Goal: Task Accomplishment & Management: Manage account settings

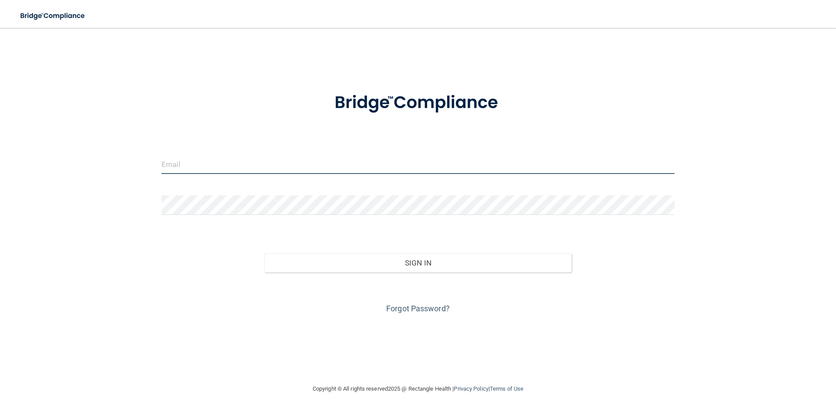
click at [262, 171] on input "email" at bounding box center [418, 164] width 513 height 20
type input "[PERSON_NAME][EMAIL_ADDRESS][DOMAIN_NAME]"
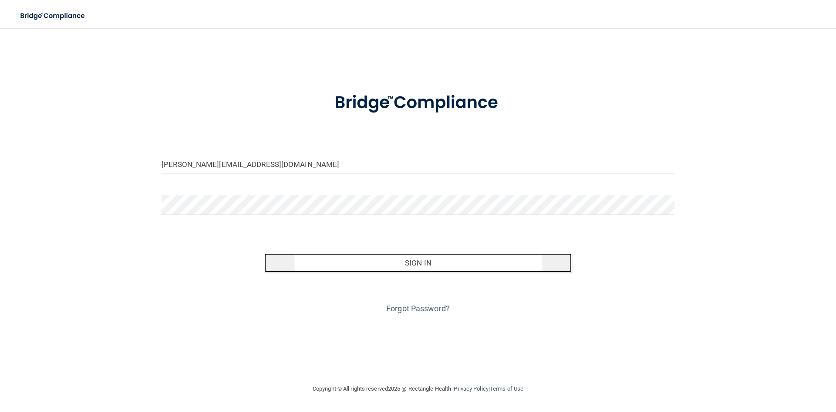
click at [379, 260] on button "Sign In" at bounding box center [418, 262] width 308 height 19
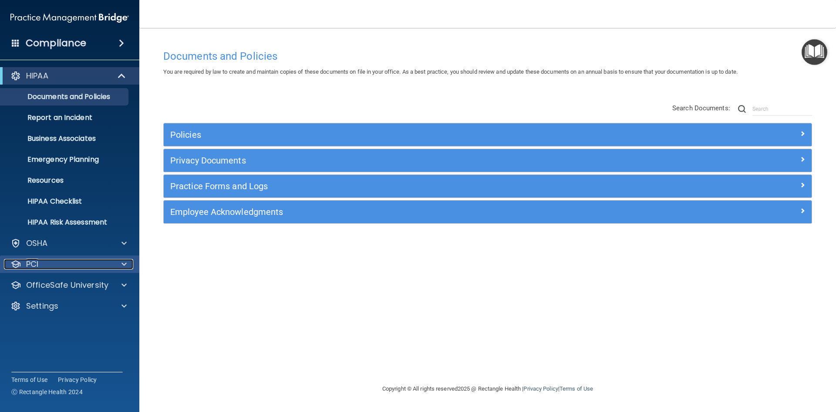
click at [34, 260] on p "PCI" at bounding box center [32, 264] width 12 height 10
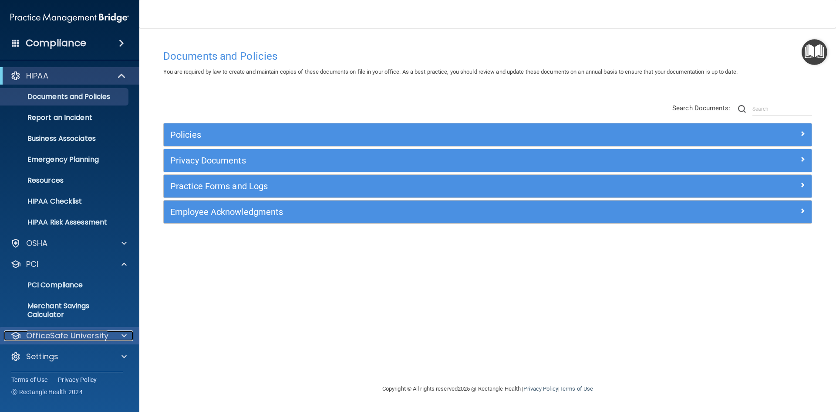
click at [42, 331] on p "OfficeSafe University" at bounding box center [67, 335] width 82 height 10
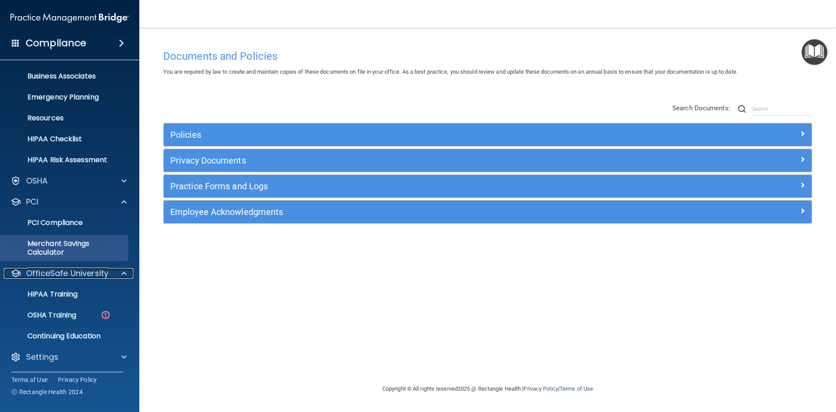
scroll to position [63, 0]
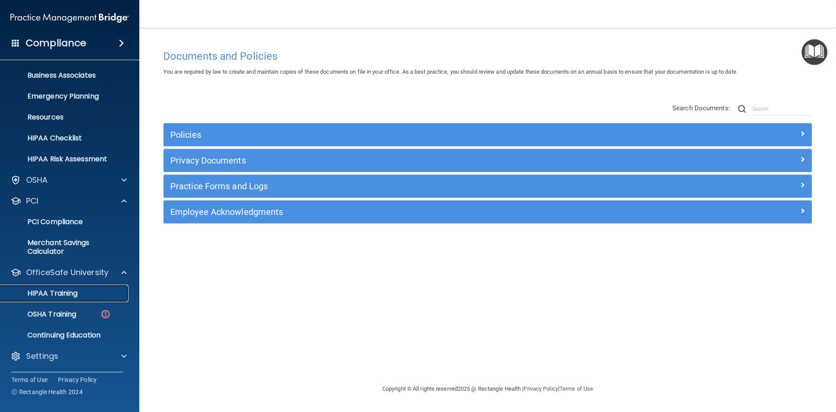
click at [44, 292] on p "HIPAA Training" at bounding box center [42, 293] width 72 height 9
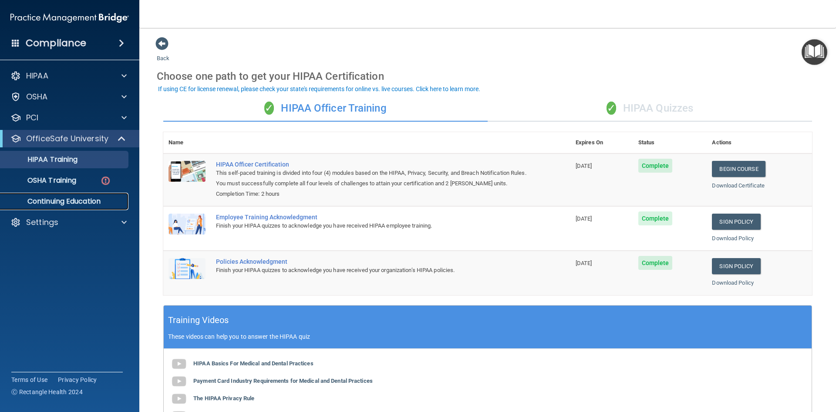
click at [42, 198] on p "Continuing Education" at bounding box center [65, 201] width 119 height 9
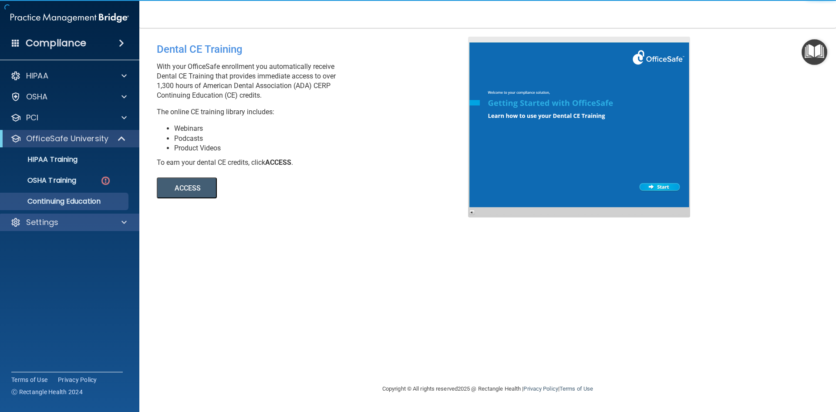
click at [35, 215] on div "Settings" at bounding box center [70, 221] width 140 height 17
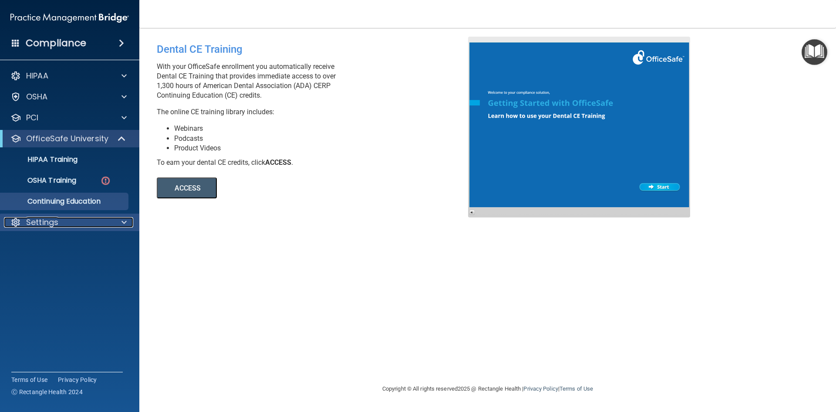
click at [42, 224] on p "Settings" at bounding box center [42, 222] width 32 height 10
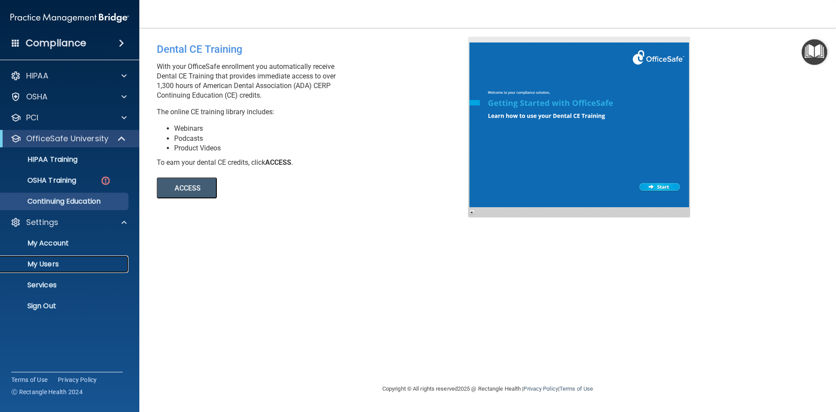
click at [33, 263] on p "My Users" at bounding box center [65, 264] width 119 height 9
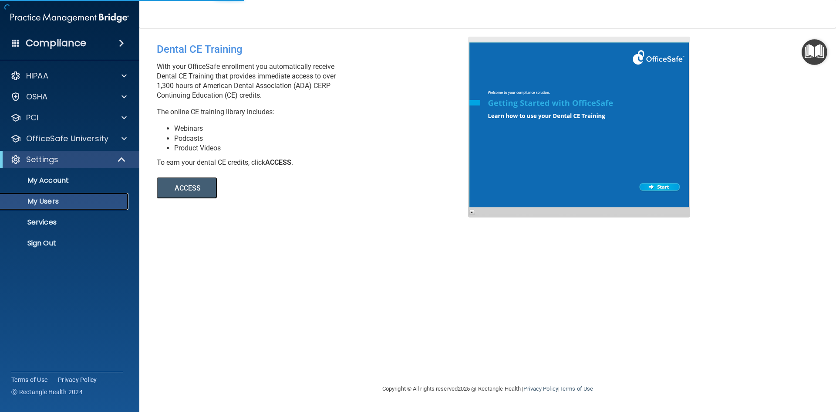
select select "20"
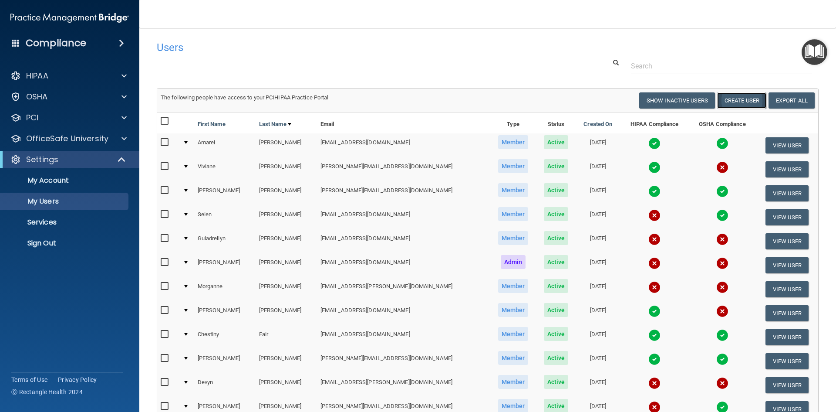
click at [732, 101] on button "Create User" at bounding box center [741, 100] width 49 height 16
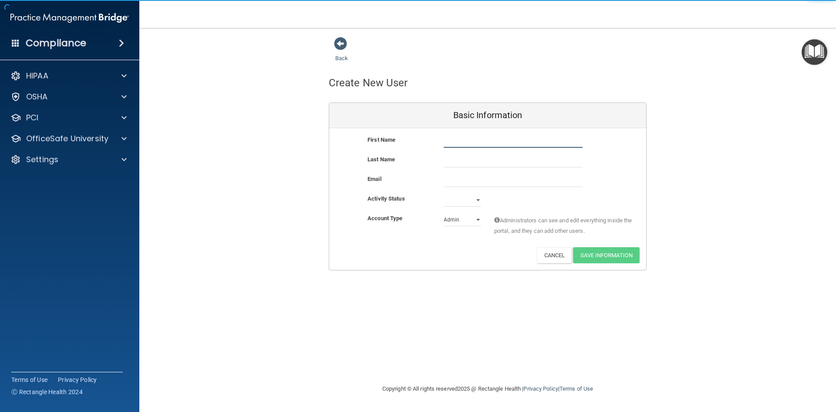
click at [450, 140] on input "text" at bounding box center [513, 141] width 139 height 13
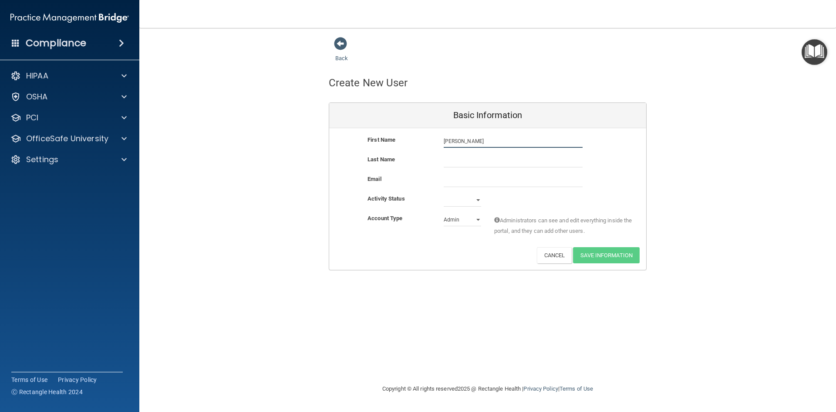
type input "[PERSON_NAME]"
click at [444, 179] on input "email" at bounding box center [513, 180] width 139 height 13
paste input "[EMAIL_ADDRESS][DOMAIN_NAME]"
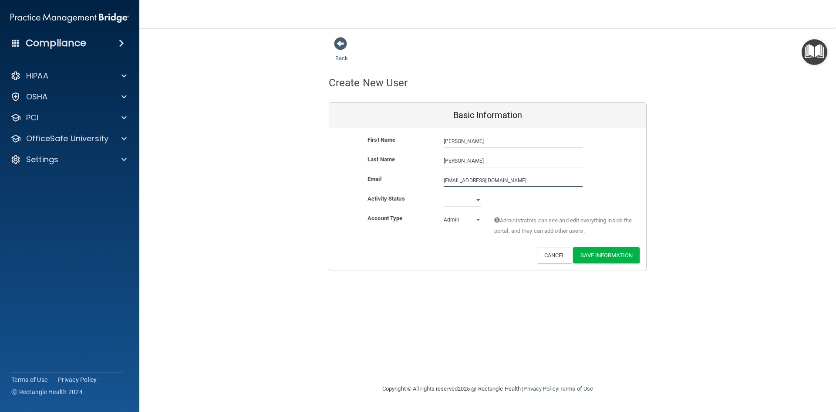
type input "[EMAIL_ADDRESS][DOMAIN_NAME]"
click at [454, 196] on select "Active Inactive" at bounding box center [462, 199] width 37 height 13
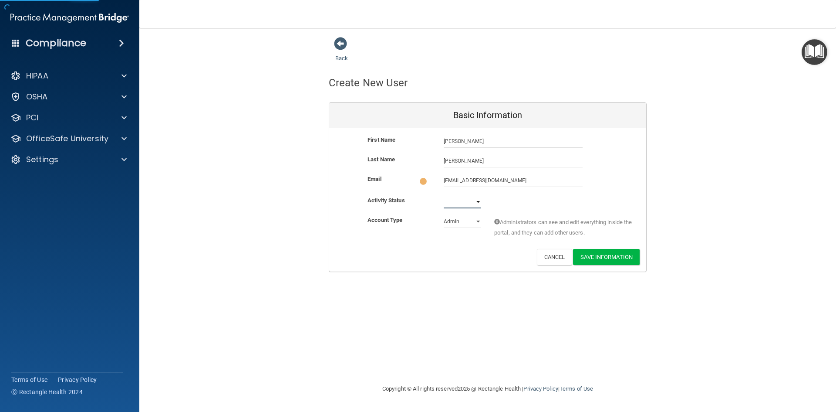
select select "active"
click at [444, 195] on select "Active Inactive" at bounding box center [462, 201] width 37 height 13
click at [472, 222] on select "Admin Member" at bounding box center [462, 221] width 37 height 13
select select "practice_member"
click at [444, 213] on select "Admin Member" at bounding box center [462, 219] width 37 height 13
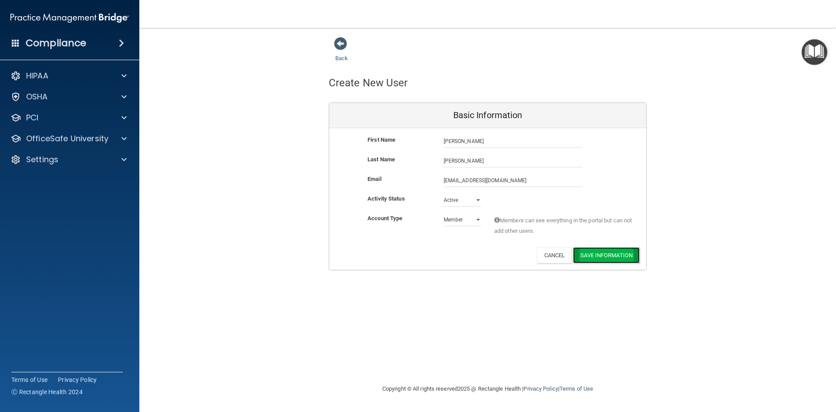
click at [615, 247] on button "Save Information" at bounding box center [606, 255] width 67 height 16
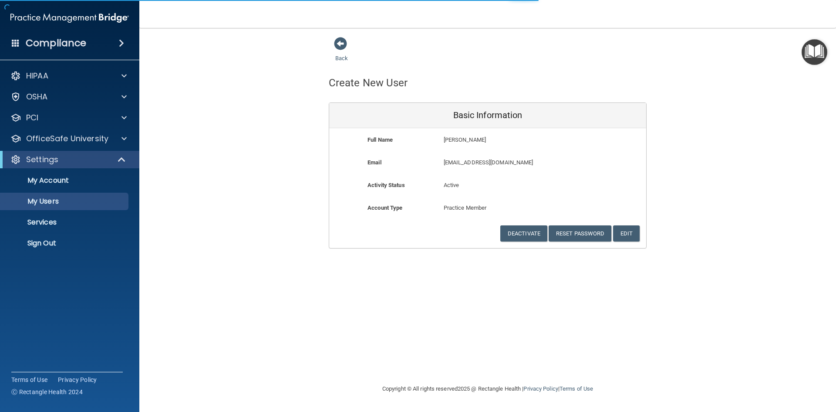
select select "20"
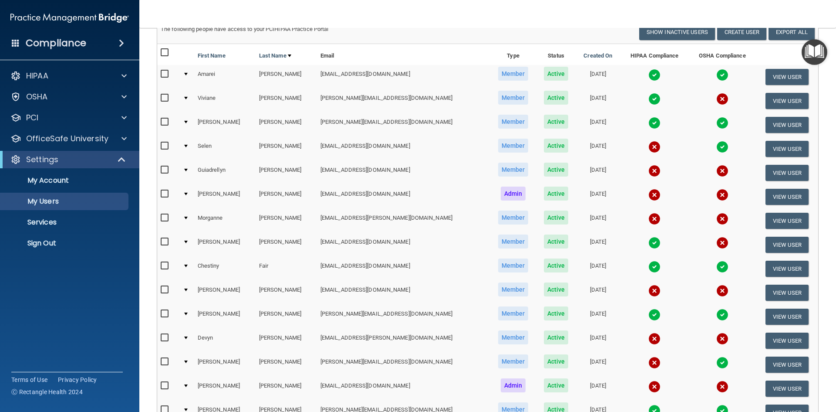
scroll to position [107, 0]
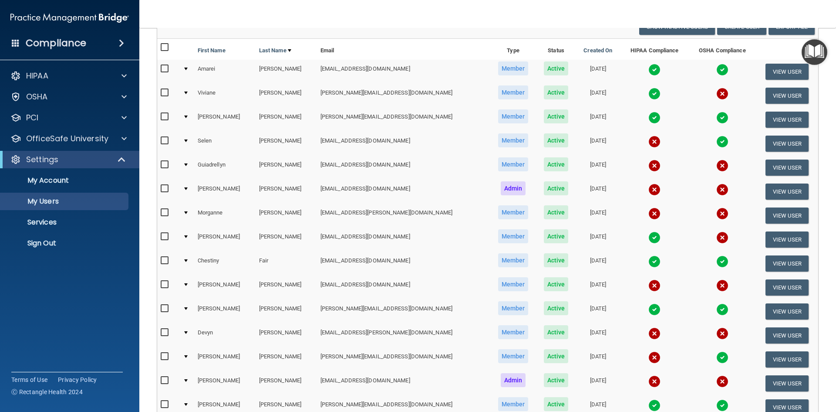
click at [188, 286] on div at bounding box center [185, 284] width 3 height 3
click at [192, 285] on td at bounding box center [186, 287] width 15 height 24
click at [188, 284] on div at bounding box center [185, 284] width 3 height 3
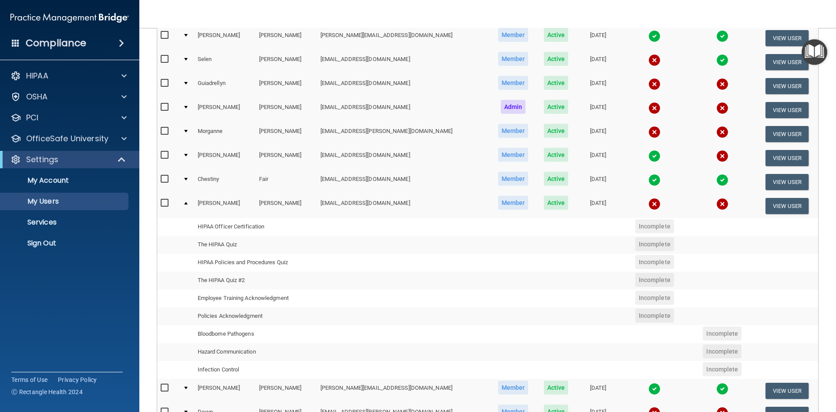
click at [165, 204] on input "checkbox" at bounding box center [166, 203] width 10 height 7
checkbox input "true"
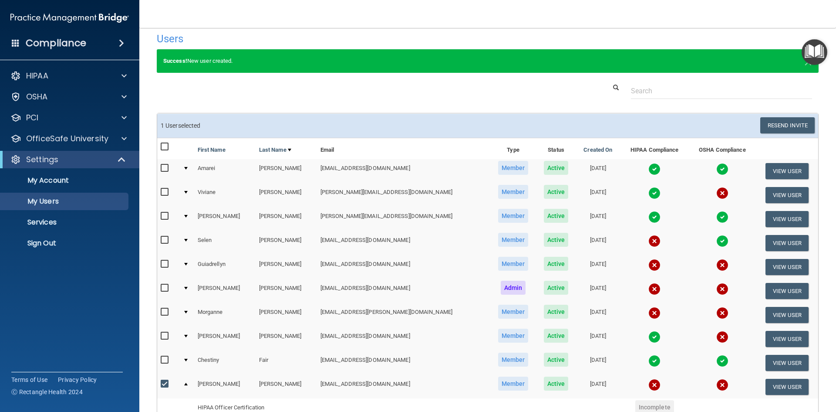
scroll to position [0, 0]
